Goal: Task Accomplishment & Management: Manage account settings

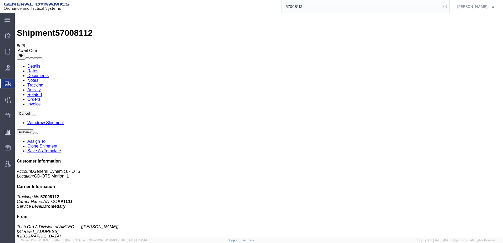
click at [442, 6] on icon at bounding box center [445, 6] width 7 height 7
click at [345, 4] on input "search" at bounding box center [362, 6] width 160 height 13
paste input "56983883"
type input "56983883"
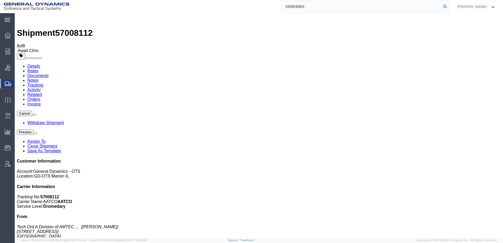
click at [442, 6] on icon at bounding box center [445, 6] width 7 height 7
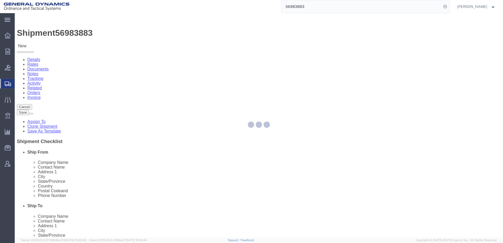
select select "313"
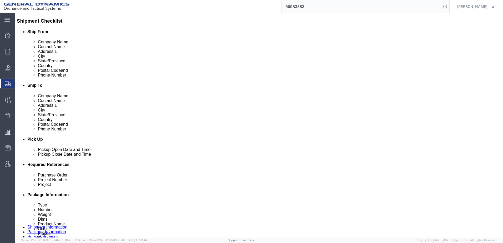
scroll to position [132, 0]
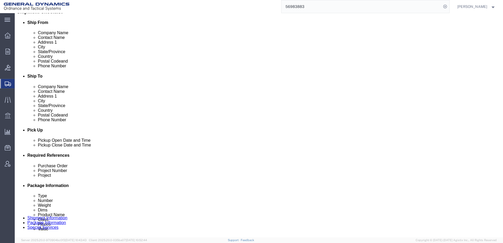
click icon
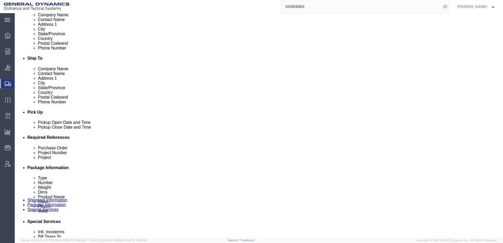
scroll to position [158, 0]
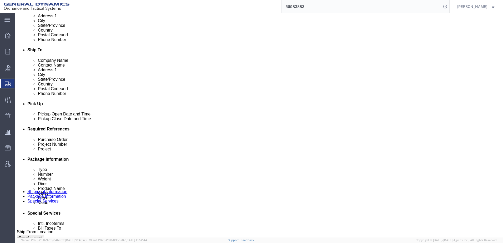
click input "text"
type input "UNKNOWN"
click input "text"
type input "N/A"
click input "text"
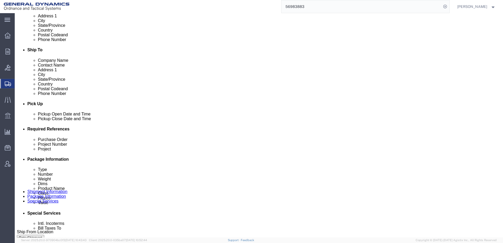
type input "N/A"
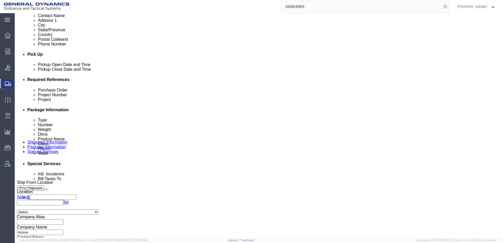
scroll to position [211, 0]
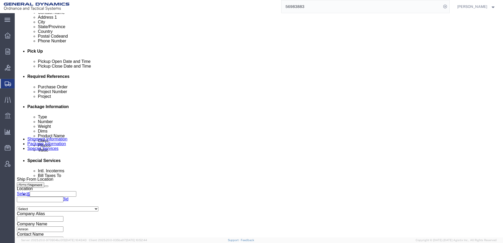
click button "Rate Shipment"
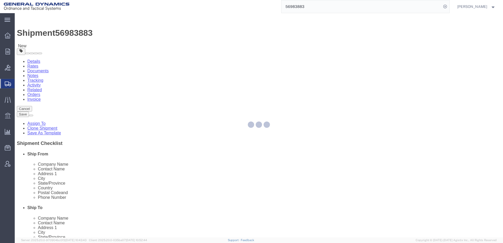
select select "SKID"
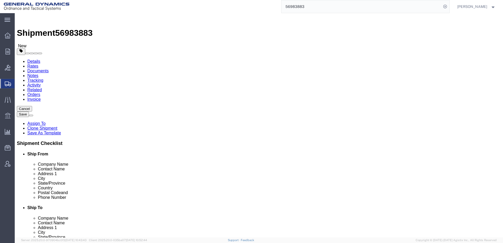
click dd "660.00 Each"
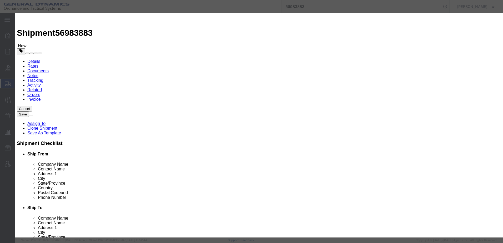
click select "Select 50 55 60 65 70 85 92.5 100 125 175 250 300 400"
select select "55"
click select "Select 50 55 60 65 70 85 92.5 100 125 175 250 300 400"
click button "Save & Close"
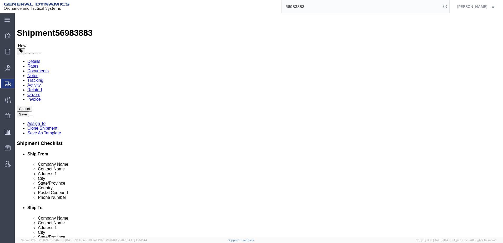
click button "Rate Shipment"
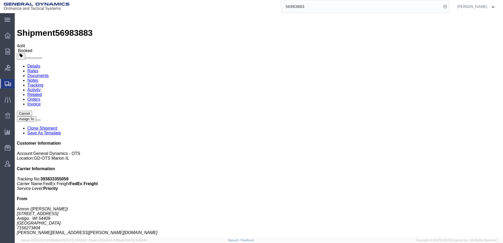
drag, startPoint x: 218, startPoint y: 104, endPoint x: 272, endPoint y: 112, distance: 53.8
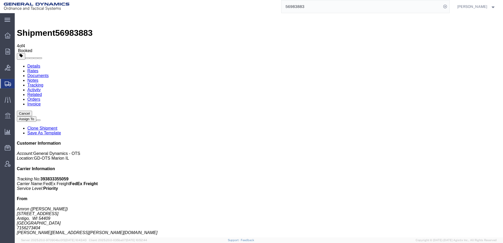
drag, startPoint x: 214, startPoint y: 63, endPoint x: 222, endPoint y: 63, distance: 7.1
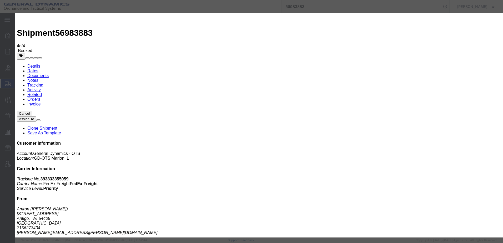
checkbox input "true"
type input "[PERSON_NAME][EMAIL_ADDRESS][PERSON_NAME][DOMAIN_NAME]"
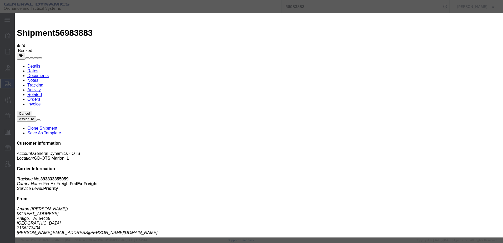
checkbox input "true"
